Goal: Find specific page/section: Find specific page/section

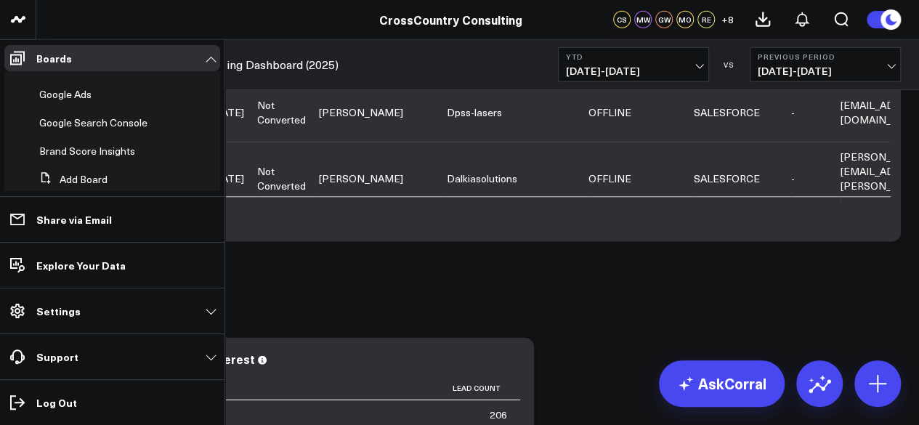
scroll to position [617, 0]
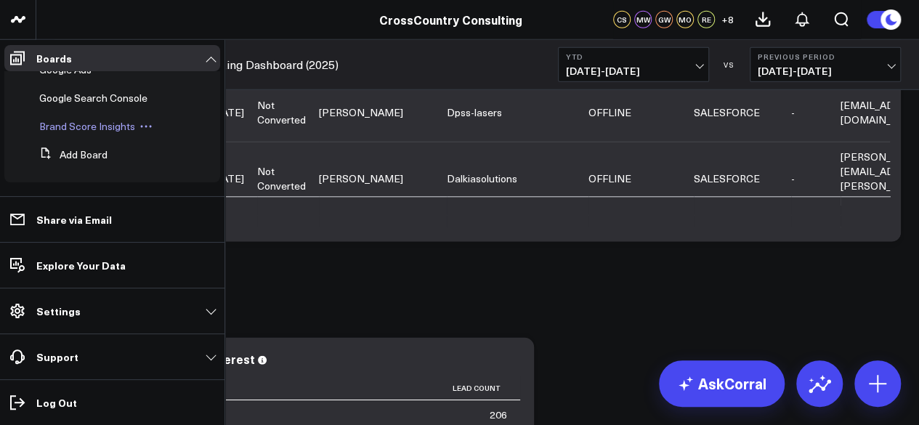
click at [99, 130] on span "Brand Score Insights" at bounding box center [87, 126] width 96 height 14
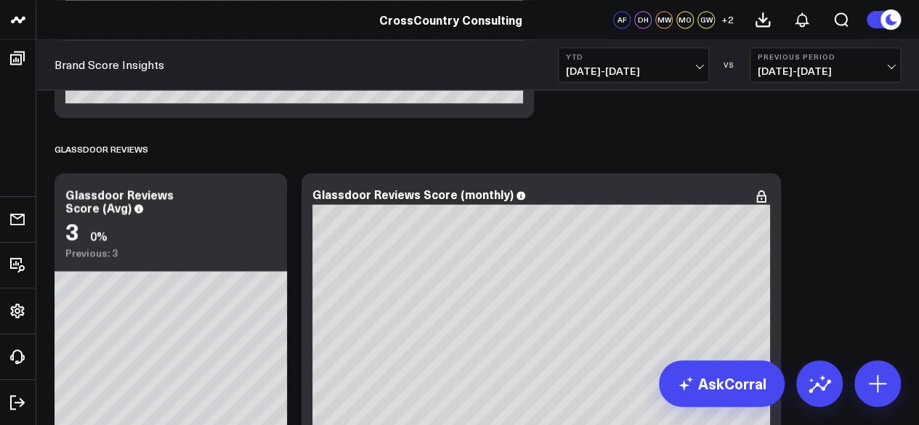
scroll to position [6655, 0]
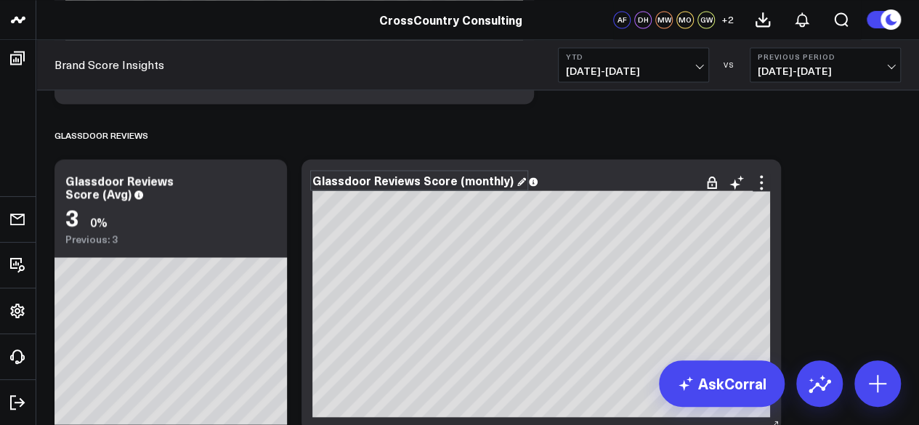
click at [510, 184] on div "Glassdoor Reviews Score (monthly)" at bounding box center [418, 180] width 213 height 16
drag, startPoint x: 449, startPoint y: 184, endPoint x: 302, endPoint y: 184, distance: 146.7
click at [302, 184] on div "Glassdoor Reviews Score (monthly)" at bounding box center [540, 295] width 479 height 272
click at [429, 187] on div "Glassdoor Reviews Score (monthly)" at bounding box center [418, 180] width 213 height 16
click at [431, 184] on div "Glassdoor Reviews Score (monthly)" at bounding box center [418, 180] width 213 height 16
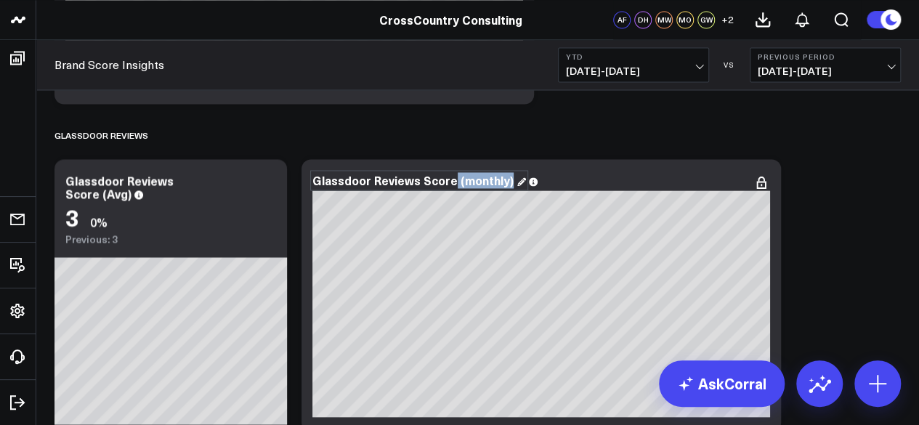
drag, startPoint x: 452, startPoint y: 180, endPoint x: 296, endPoint y: 176, distance: 155.4
click at [449, 174] on div "Glassdoor Reviews Score (monthly)" at bounding box center [418, 180] width 213 height 16
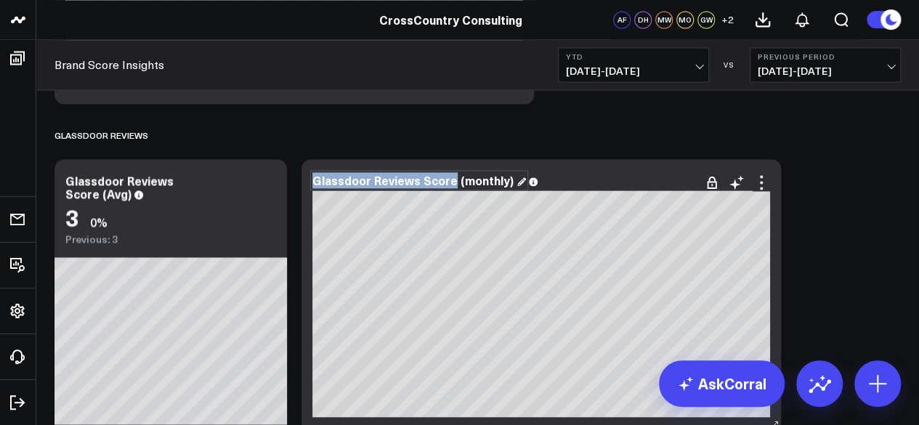
drag, startPoint x: 449, startPoint y: 180, endPoint x: 315, endPoint y: 179, distance: 134.3
click at [315, 179] on div "Glassdoor Reviews Score (monthly)" at bounding box center [418, 180] width 213 height 16
paste div
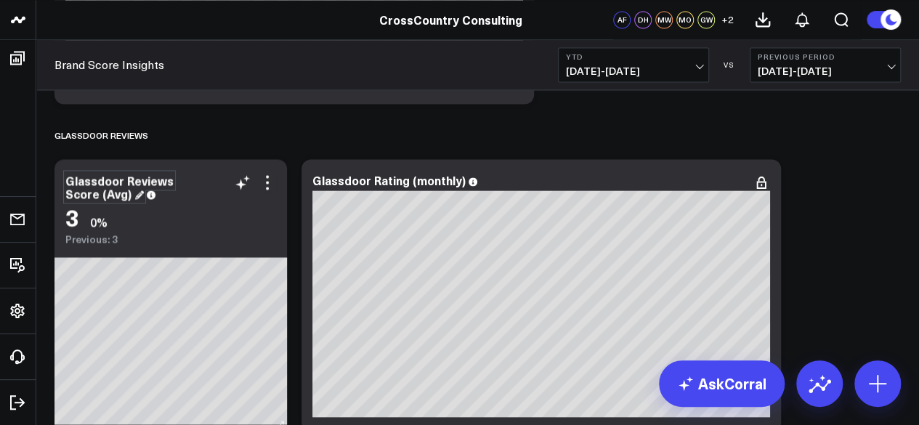
click at [120, 187] on div "Glassdoor Reviews Score (Avg)" at bounding box center [119, 186] width 108 height 29
drag, startPoint x: 125, startPoint y: 189, endPoint x: 76, endPoint y: 182, distance: 49.9
click at [76, 182] on div "Glassdoor Reviews Score (Avg)" at bounding box center [119, 186] width 108 height 29
click at [94, 190] on div "Glassdoor Reviews Score (Avg)" at bounding box center [119, 186] width 108 height 29
drag, startPoint x: 99, startPoint y: 192, endPoint x: 68, endPoint y: 181, distance: 33.3
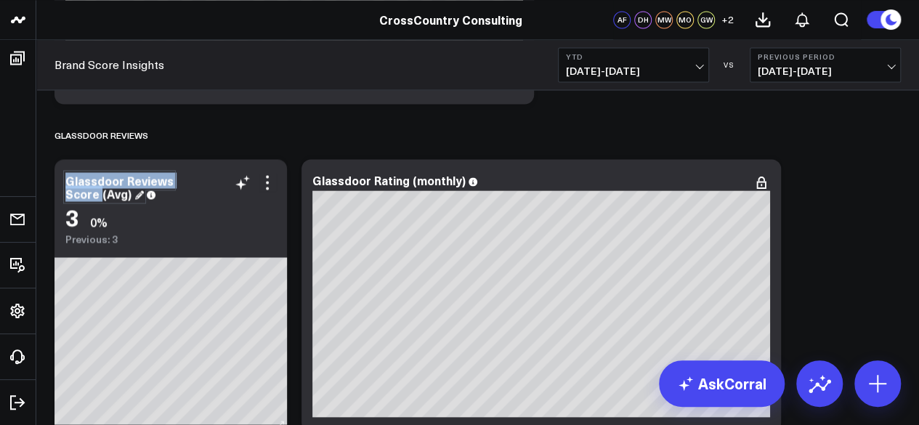
click at [68, 181] on div "Glassdoor Reviews Score (Avg)" at bounding box center [119, 186] width 108 height 29
paste div
click at [466, 126] on div "GLASSDOOR REVIEWS" at bounding box center [477, 134] width 846 height 33
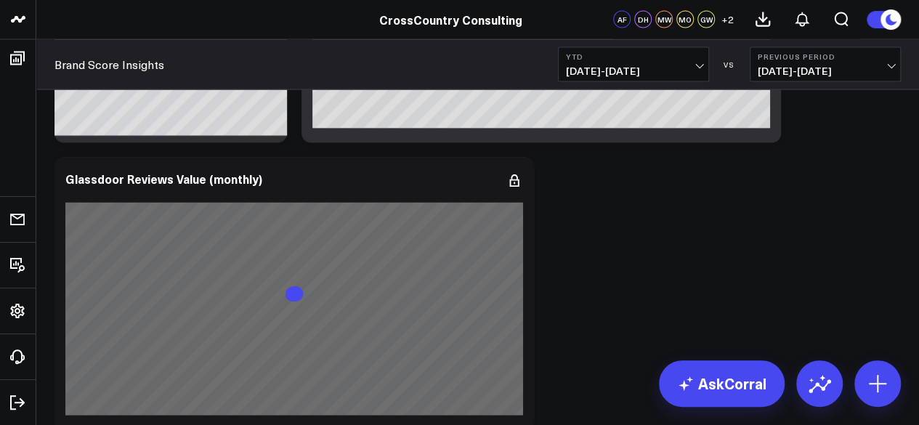
scroll to position [6960, 0]
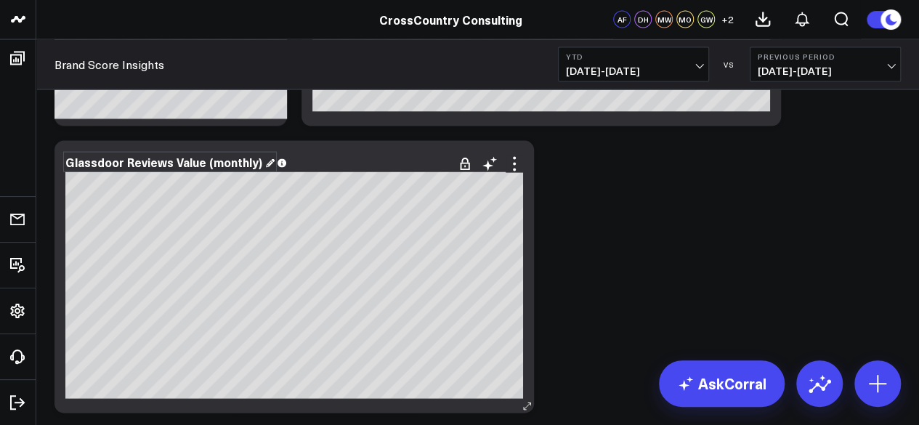
click at [178, 160] on div "Glassdoor Reviews Value (monthly)" at bounding box center [169, 162] width 209 height 16
click at [171, 161] on div "Glassdoor Reviews Value (monthly)" at bounding box center [169, 162] width 209 height 16
drag, startPoint x: 178, startPoint y: 160, endPoint x: 64, endPoint y: 158, distance: 114.0
click at [64, 158] on div "Glassdoor Reviews Value (monthly) [#c8c8fa fontSize:9px][/] [#fff fontSize:16px…" at bounding box center [293, 277] width 479 height 272
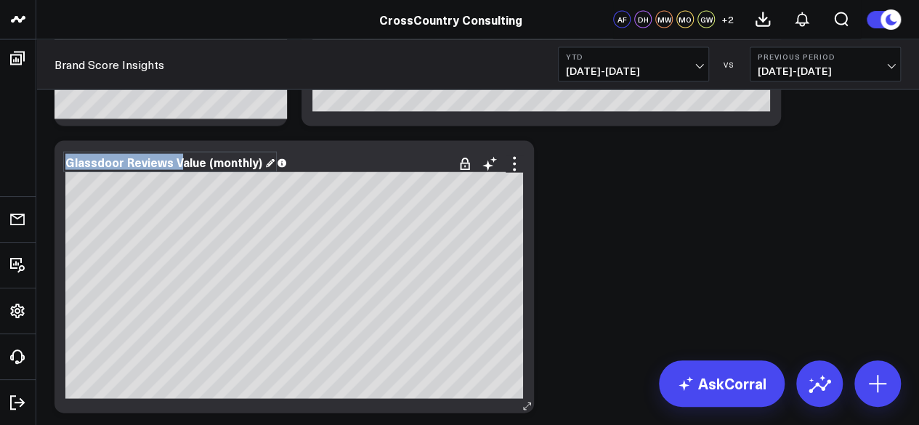
paste div
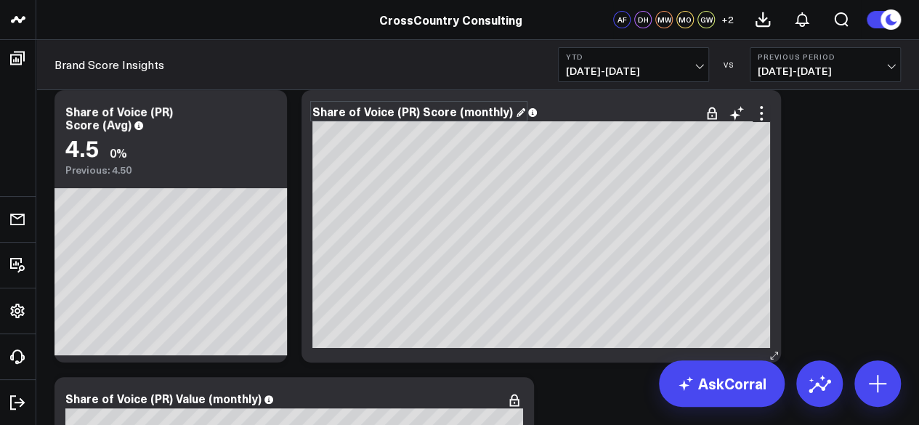
scroll to position [5495, 0]
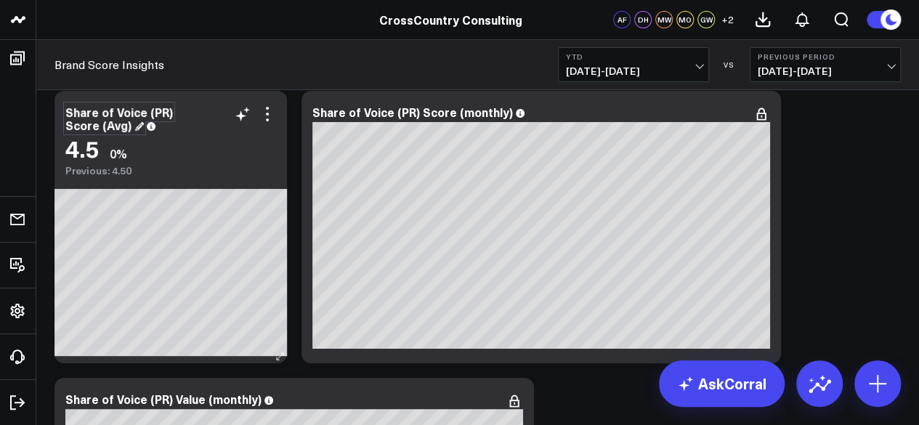
click at [104, 130] on div "Share of Voice (PR) Score (Avg)" at bounding box center [118, 118] width 107 height 29
drag, startPoint x: 99, startPoint y: 124, endPoint x: 73, endPoint y: 115, distance: 27.1
click at [73, 115] on div "Share of Voice (PR) Score (Avg)" at bounding box center [118, 118] width 107 height 29
click at [104, 107] on div "Share of Voice (PR) Score (Avg)" at bounding box center [118, 118] width 107 height 29
drag, startPoint x: 145, startPoint y: 108, endPoint x: 57, endPoint y: 101, distance: 88.2
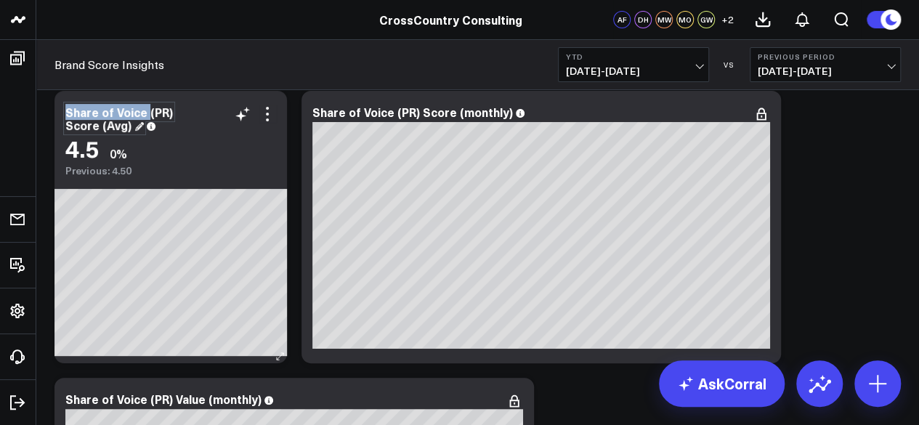
click at [57, 101] on div "Share of Voice (PR) Score (Avg) 4.5 0% Previous: 4.50" at bounding box center [170, 134] width 232 height 86
paste div
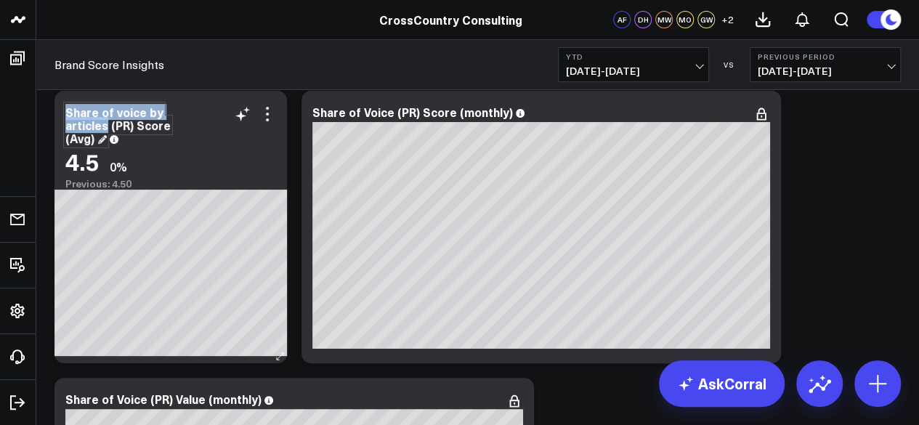
drag, startPoint x: 105, startPoint y: 123, endPoint x: 63, endPoint y: 111, distance: 43.7
click at [63, 111] on div "Share of voice by articles (PR) Score (Avg) 4.5 0% Previous: 4.50" at bounding box center [170, 140] width 232 height 99
copy div "Share of voice by articles"
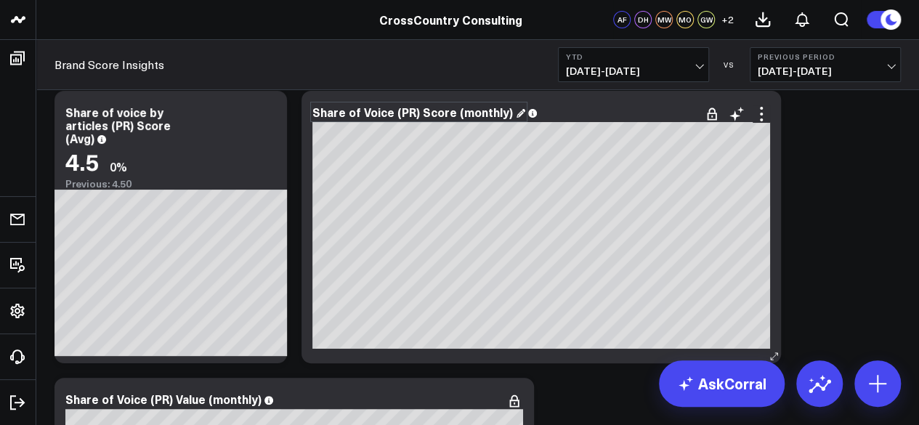
click at [391, 115] on div "Share of Voice (PR) Score (monthly)" at bounding box center [418, 112] width 213 height 16
drag, startPoint x: 389, startPoint y: 113, endPoint x: 318, endPoint y: 112, distance: 71.2
click at [318, 112] on div "Share of Voice (PR) Score (monthly)" at bounding box center [418, 112] width 213 height 16
click at [384, 104] on div "Share of Voice (PR) Score (monthly)" at bounding box center [418, 112] width 213 height 16
drag, startPoint x: 389, startPoint y: 110, endPoint x: 306, endPoint y: 110, distance: 82.8
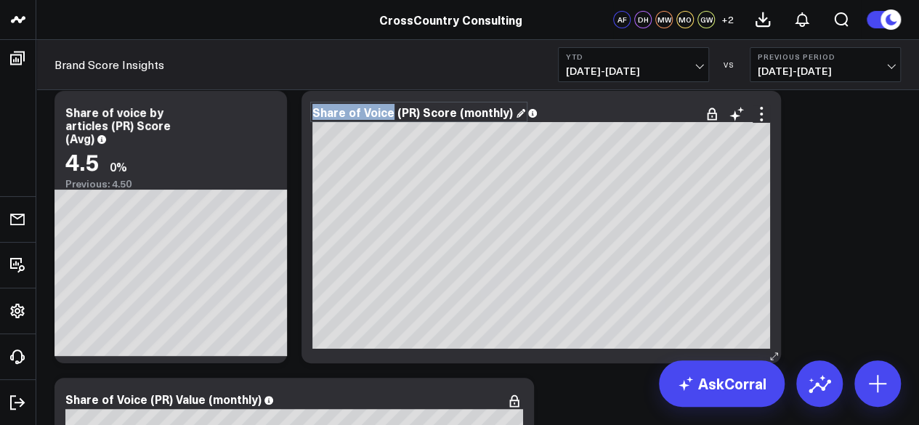
click at [306, 110] on div "Share of Voice (PR) Score (monthly) [fontSize:14px lineHeight:16px]Rating[/] [f…" at bounding box center [540, 227] width 479 height 272
paste div
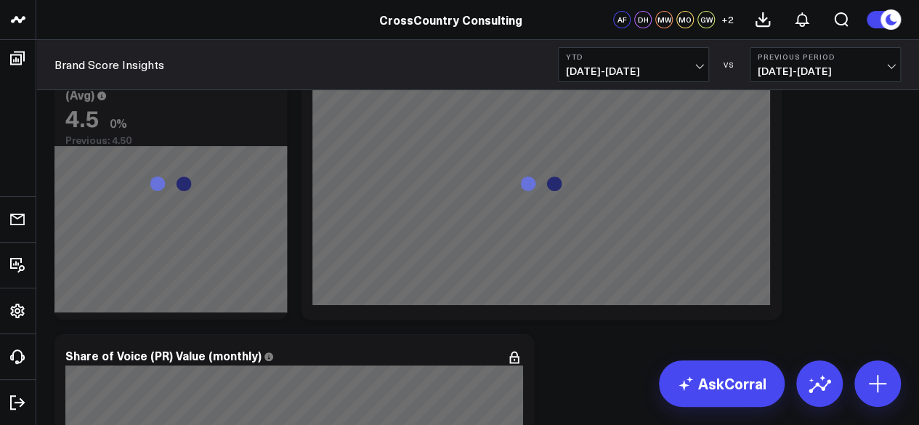
scroll to position [5496, 0]
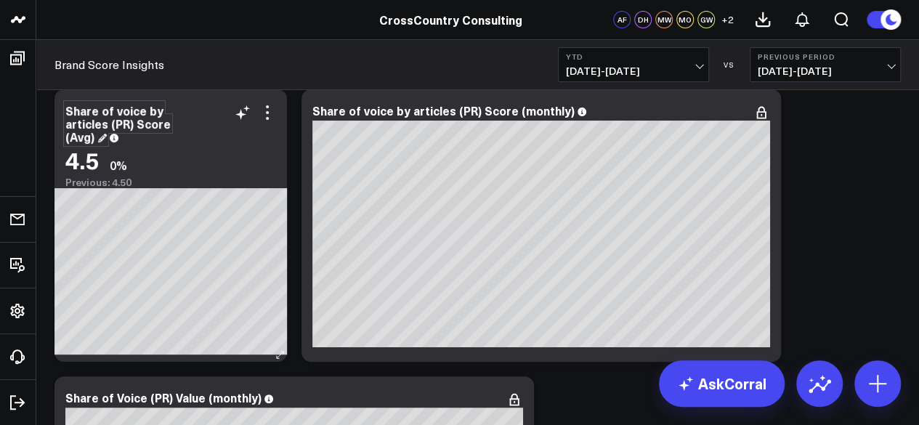
click at [103, 130] on div "Share of voice by articles (PR) Score (Avg)" at bounding box center [117, 123] width 105 height 42
drag, startPoint x: 107, startPoint y: 124, endPoint x: 58, endPoint y: 108, distance: 51.2
click at [58, 108] on div "Share of voice by articles (PR) Score (Avg) 4.5 0% Previous: 4.50" at bounding box center [170, 138] width 232 height 99
copy div "Share of voice by articles"
click at [139, 396] on div "Share of Voice (PR) Value (monthly)" at bounding box center [169, 397] width 208 height 16
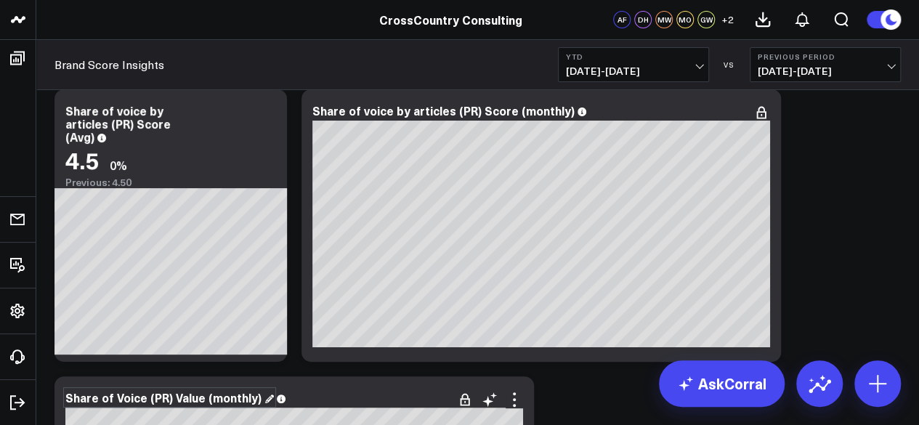
click at [139, 396] on div "Share of Voice (PR) Value (monthly)" at bounding box center [169, 397] width 208 height 16
drag, startPoint x: 145, startPoint y: 399, endPoint x: 65, endPoint y: 402, distance: 79.9
paste div
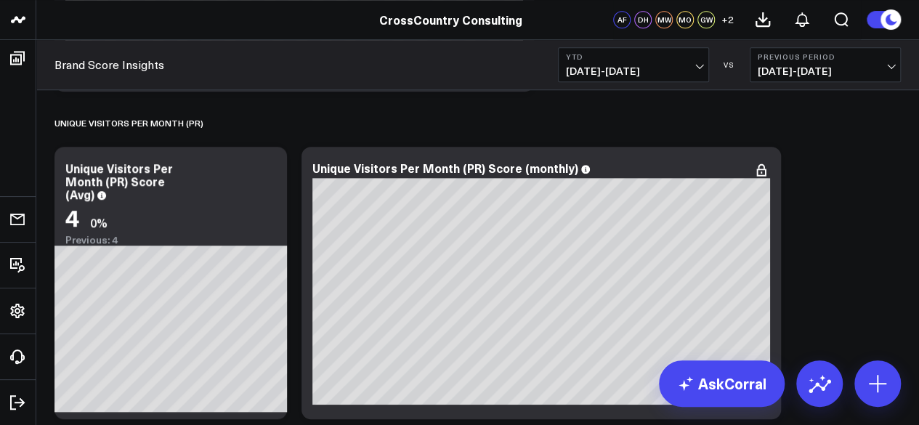
scroll to position [6062, 0]
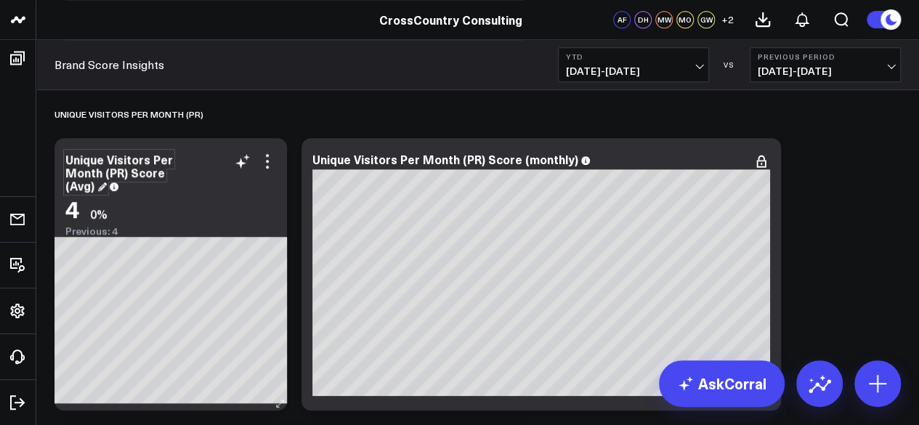
click at [100, 165] on div "Unique Visitors Per Month (PR) Score (Avg)" at bounding box center [118, 172] width 107 height 42
drag, startPoint x: 104, startPoint y: 167, endPoint x: 62, endPoint y: 159, distance: 42.9
click at [62, 159] on div "Unique Visitors Per Month (PR) Score (Avg) 4 0% Previous: 4" at bounding box center [170, 187] width 232 height 99
paste div
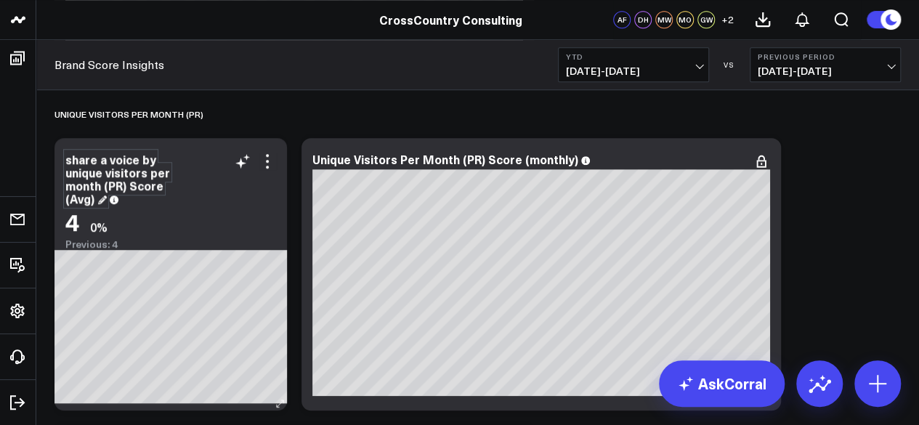
click at [68, 157] on div "share a voice by unique visitors per month (PR) Score (Avg)" at bounding box center [117, 178] width 105 height 55
click at [102, 157] on div "share a voice by unique visitors per month (PR) Score (Avg)" at bounding box center [117, 178] width 105 height 55
click at [73, 160] on div "share of voice by unique visitors per month (PR) Score (Avg)" at bounding box center [117, 178] width 105 height 55
click at [118, 157] on div "Share of voice by unique visitors per month (PR) Score (Avg)" at bounding box center [117, 178] width 105 height 55
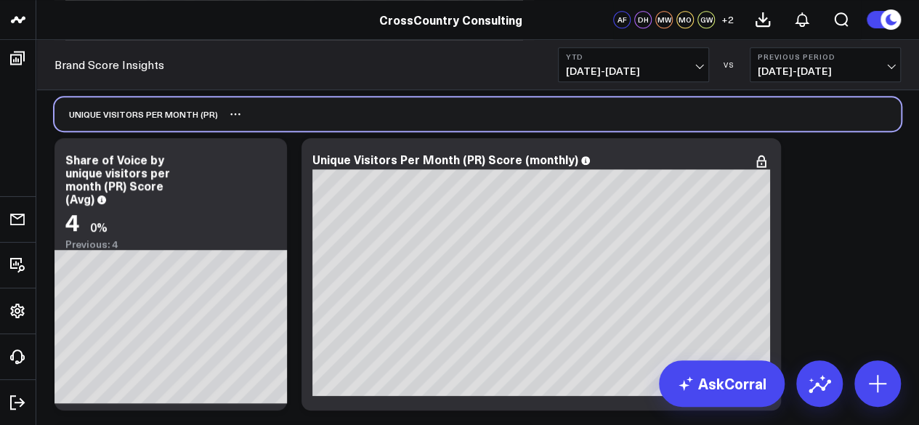
click at [178, 128] on div "Unique Visitors per Month (PR)" at bounding box center [135, 113] width 163 height 33
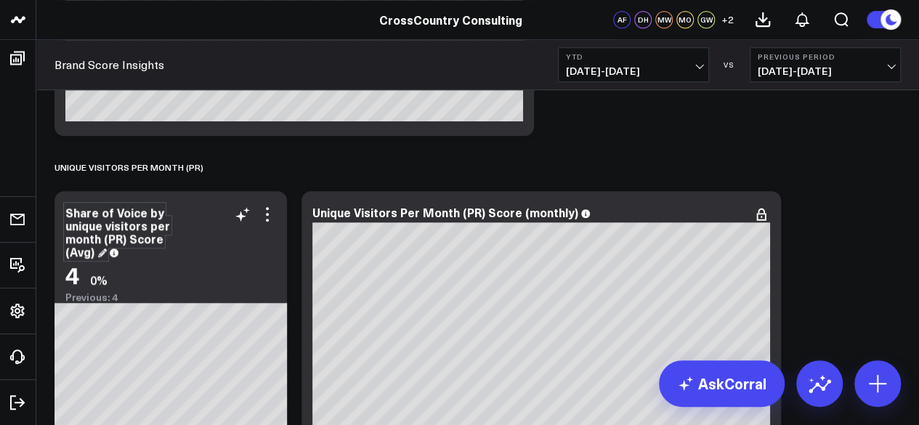
scroll to position [6009, 0]
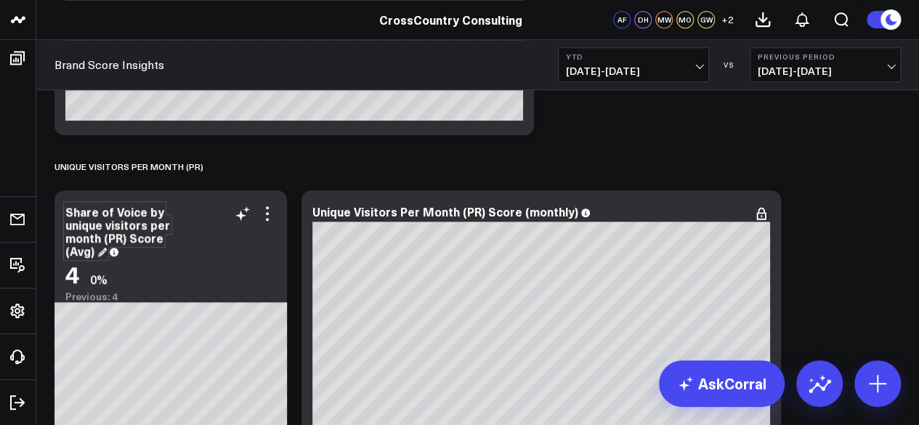
click at [118, 216] on div "Share of Voice by unique visitors per month (PR) Score (Avg)" at bounding box center [117, 230] width 105 height 55
click at [121, 213] on div "Share of Voice by unique visitors per month (PR) Score (Avg)" at bounding box center [117, 230] width 105 height 55
click at [102, 233] on div "Share of voice by unique visitors per month (PR) Score (Avg)" at bounding box center [117, 230] width 105 height 55
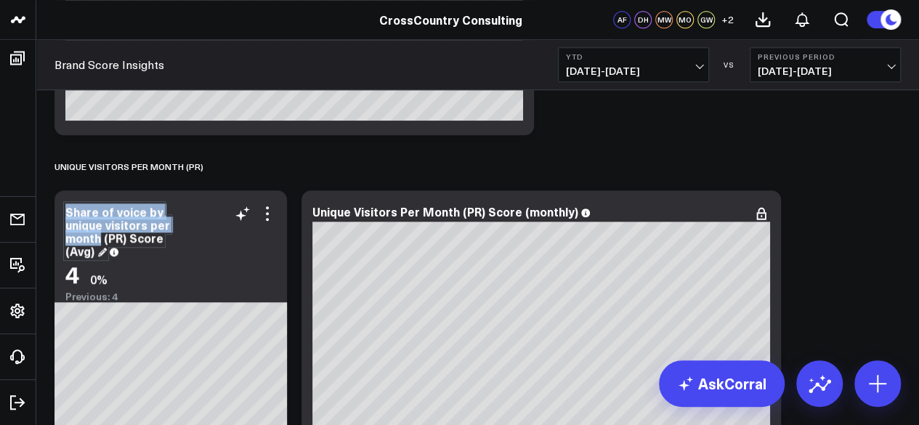
drag, startPoint x: 101, startPoint y: 233, endPoint x: 67, endPoint y: 211, distance: 40.5
click at [67, 211] on div "Share of voice by unique visitors per month (PR) Score (Avg)" at bounding box center [117, 230] width 105 height 55
copy div "Share of voice by unique visitors per month"
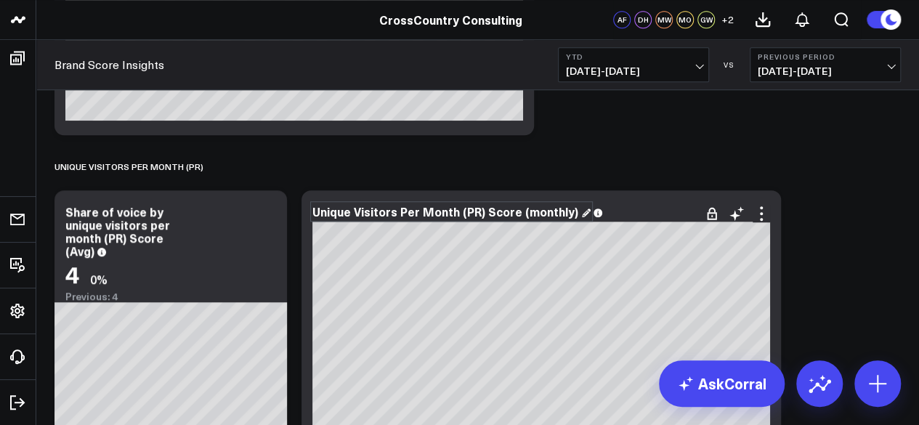
click at [471, 213] on div "Unique Visitors Per Month (PR) Score (monthly)" at bounding box center [451, 211] width 278 height 16
click at [449, 214] on div "Unique Visitors Per Month (PR) Score (monthly)" at bounding box center [451, 211] width 278 height 16
drag, startPoint x: 457, startPoint y: 213, endPoint x: 308, endPoint y: 213, distance: 149.6
click at [308, 213] on div "Unique Visitors Per Month (PR) Score (monthly)" at bounding box center [540, 326] width 479 height 272
paste div
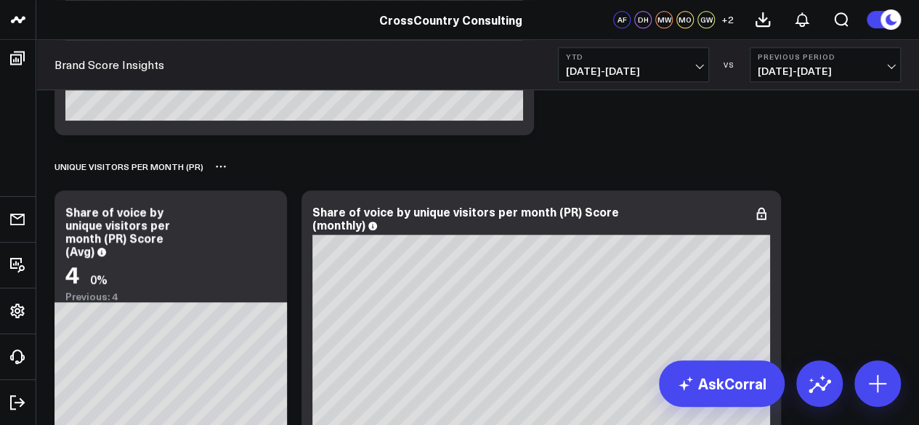
click at [806, 159] on div "Unique Visitors per Month (PR)" at bounding box center [477, 166] width 846 height 33
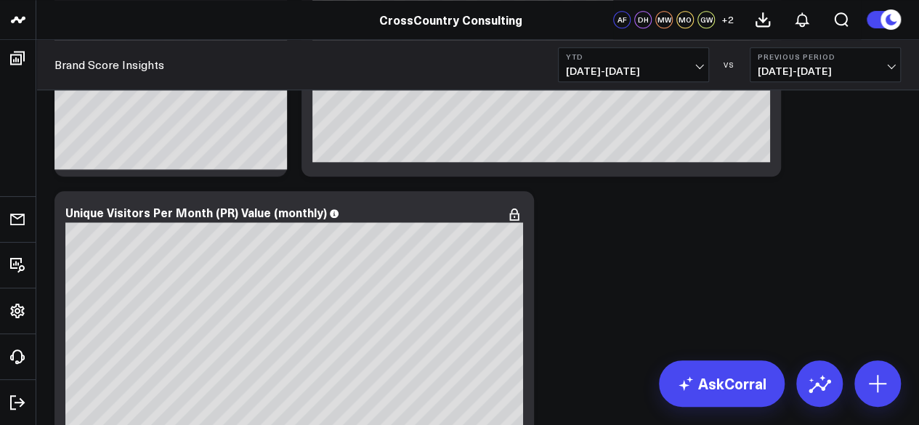
scroll to position [6304, 0]
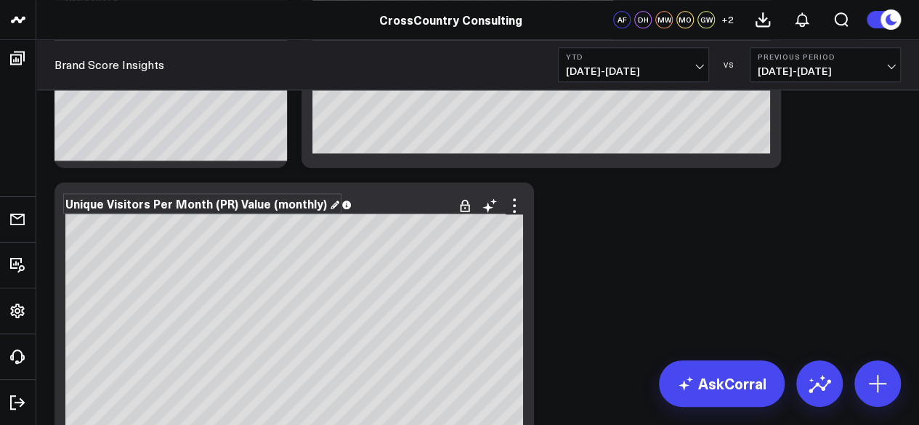
click at [211, 210] on div "Unique Visitors Per Month (PR) Value (monthly)" at bounding box center [202, 203] width 274 height 16
click at [206, 210] on div "Unique Visitors Per Month (PR) Value (monthly)" at bounding box center [202, 203] width 274 height 16
drag, startPoint x: 209, startPoint y: 206, endPoint x: 67, endPoint y: 203, distance: 142.4
click at [67, 203] on div "Unique Visitors Per Month (PR) Value (monthly)" at bounding box center [202, 203] width 274 height 16
paste div
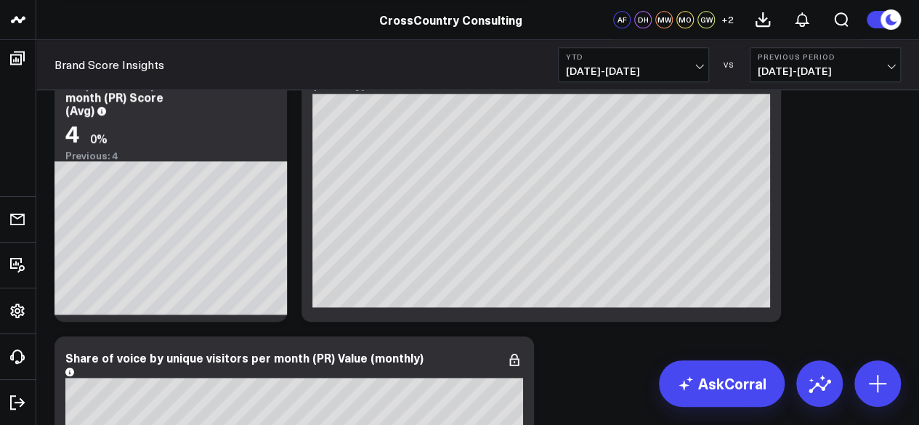
scroll to position [6150, 0]
